Goal: Task Accomplishment & Management: Use online tool/utility

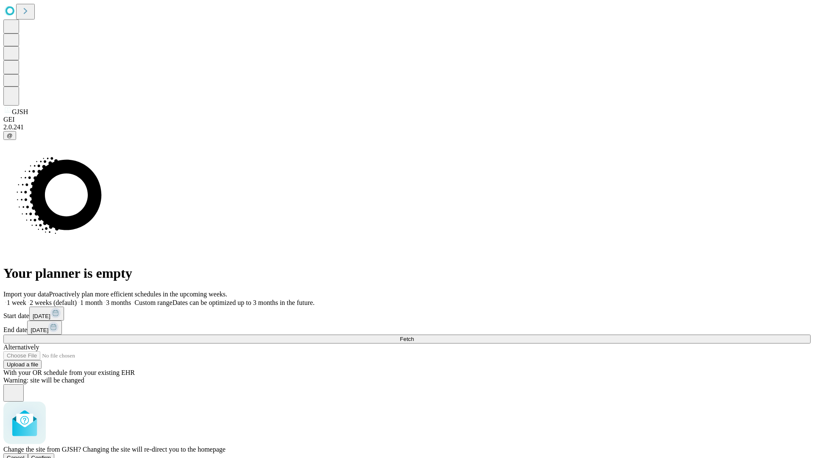
click at [51, 455] on span "Confirm" at bounding box center [41, 458] width 20 height 6
click at [103, 299] on label "1 month" at bounding box center [90, 302] width 26 height 7
click at [414, 336] on span "Fetch" at bounding box center [407, 339] width 14 height 6
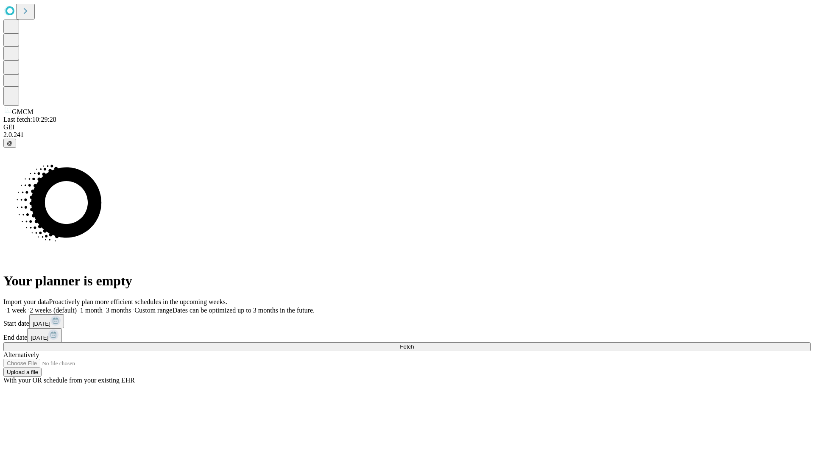
click at [103, 307] on label "1 month" at bounding box center [90, 310] width 26 height 7
click at [414, 344] on span "Fetch" at bounding box center [407, 347] width 14 height 6
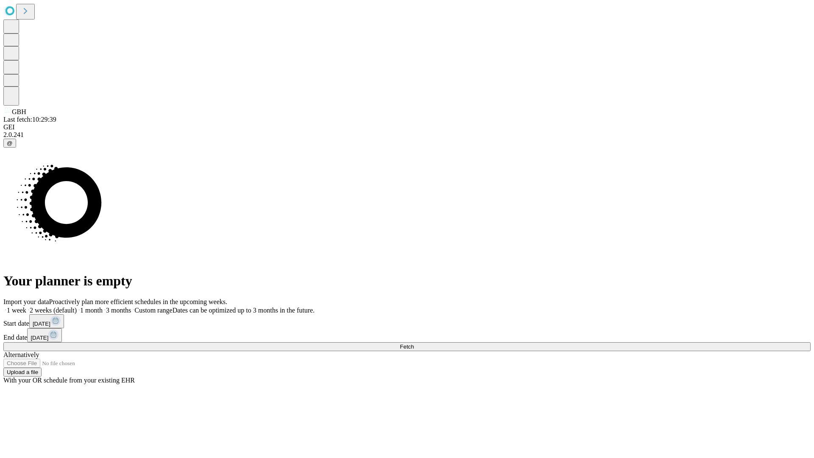
click at [103, 307] on label "1 month" at bounding box center [90, 310] width 26 height 7
click at [414, 344] on span "Fetch" at bounding box center [407, 347] width 14 height 6
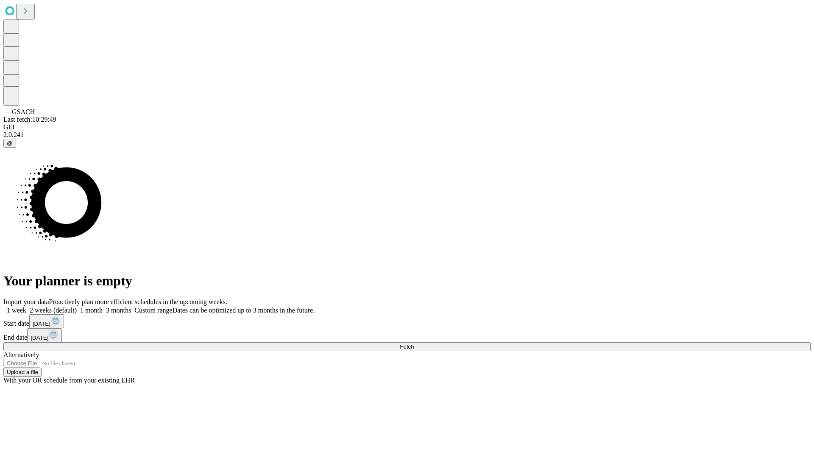
click at [103, 307] on label "1 month" at bounding box center [90, 310] width 26 height 7
click at [414, 344] on span "Fetch" at bounding box center [407, 347] width 14 height 6
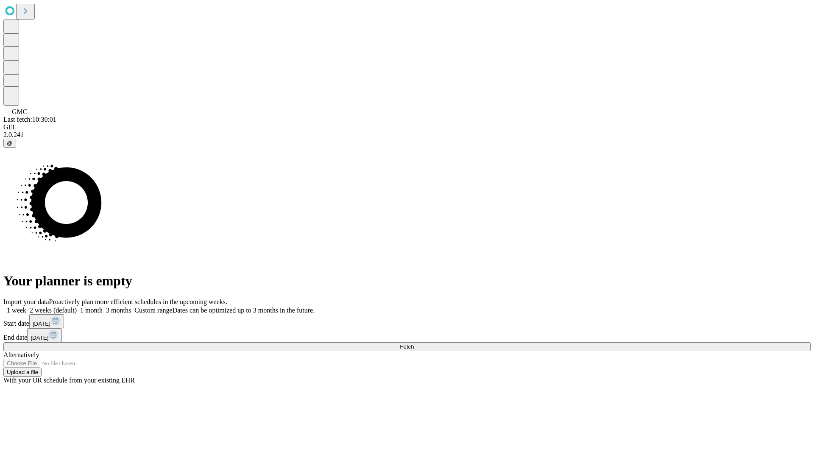
click at [414, 344] on span "Fetch" at bounding box center [407, 347] width 14 height 6
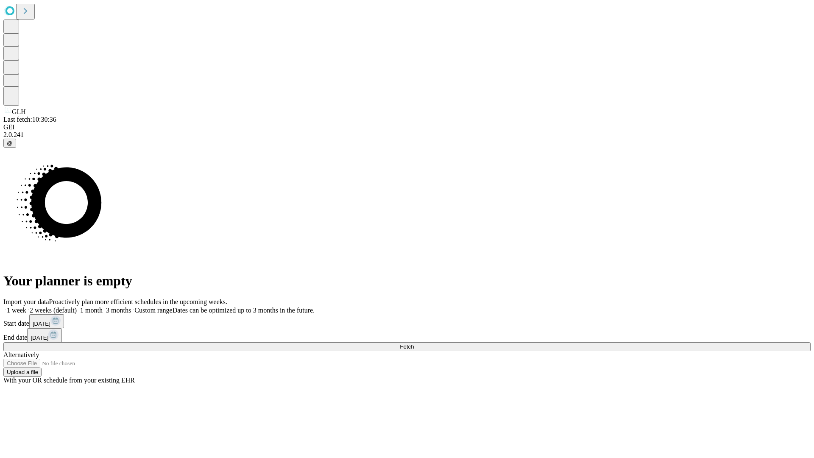
click at [103, 307] on label "1 month" at bounding box center [90, 310] width 26 height 7
click at [414, 344] on span "Fetch" at bounding box center [407, 347] width 14 height 6
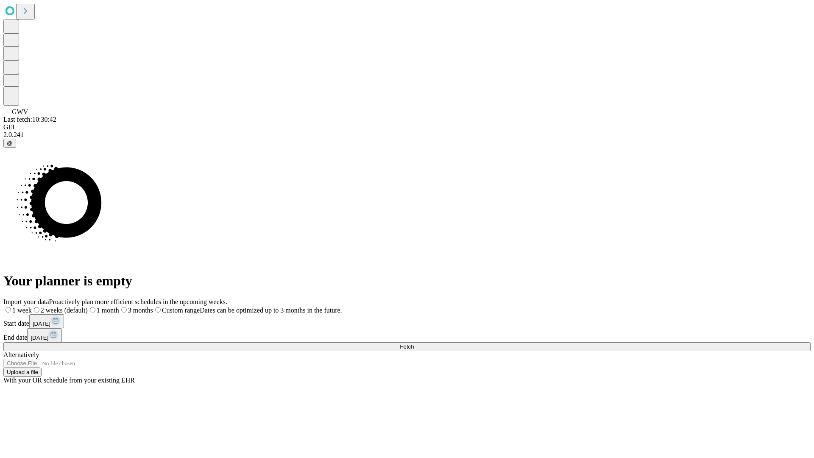
click at [119, 307] on label "1 month" at bounding box center [103, 310] width 31 height 7
click at [414, 344] on span "Fetch" at bounding box center [407, 347] width 14 height 6
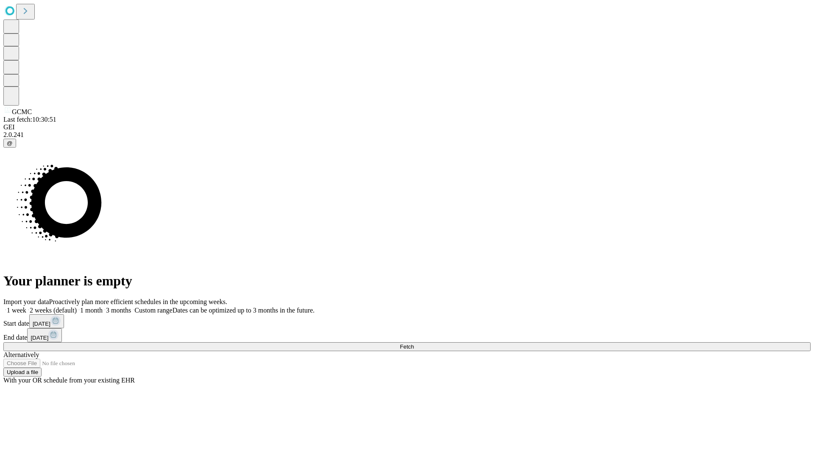
click at [414, 344] on span "Fetch" at bounding box center [407, 347] width 14 height 6
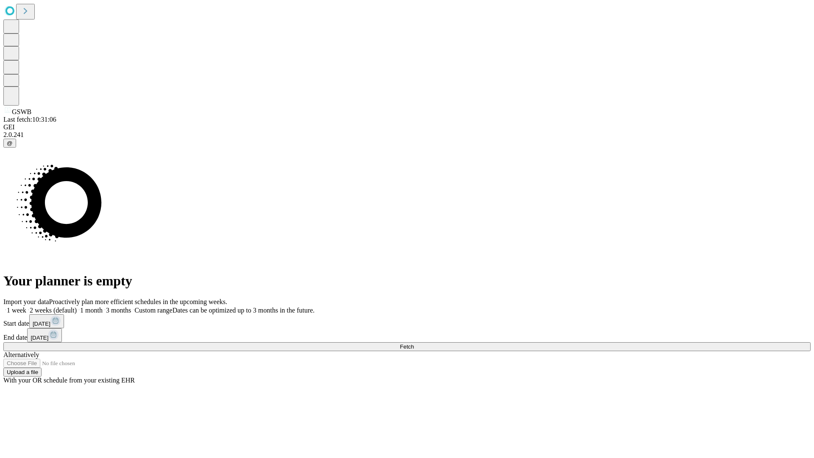
click at [414, 344] on span "Fetch" at bounding box center [407, 347] width 14 height 6
